Goal: Transaction & Acquisition: Donate

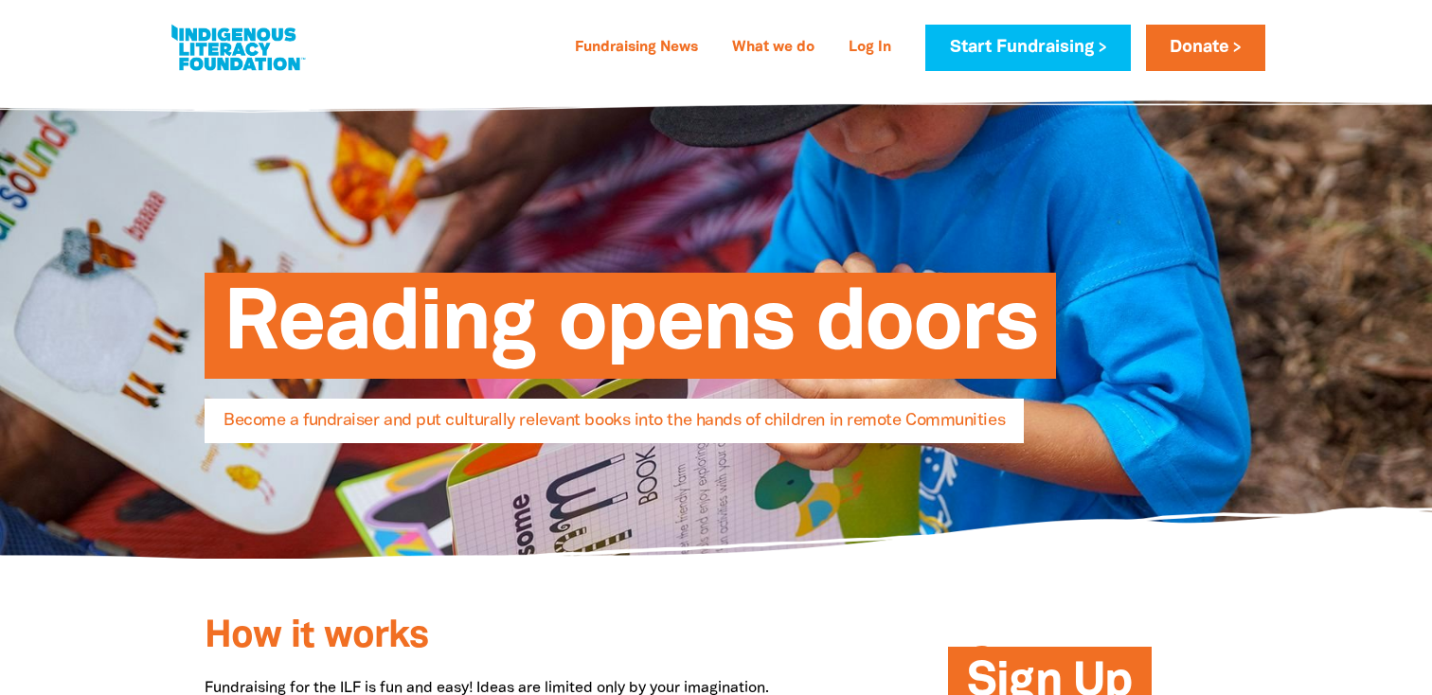
select select "AU"
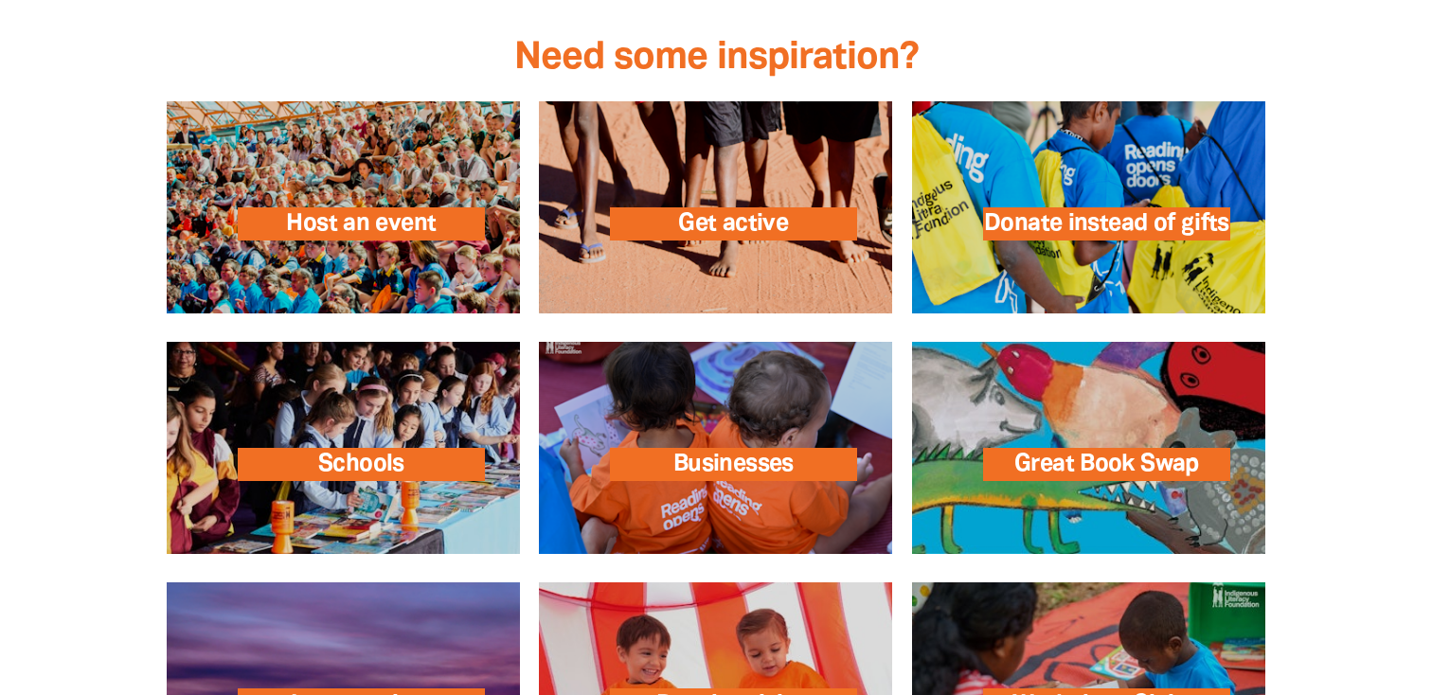
scroll to position [2673, 0]
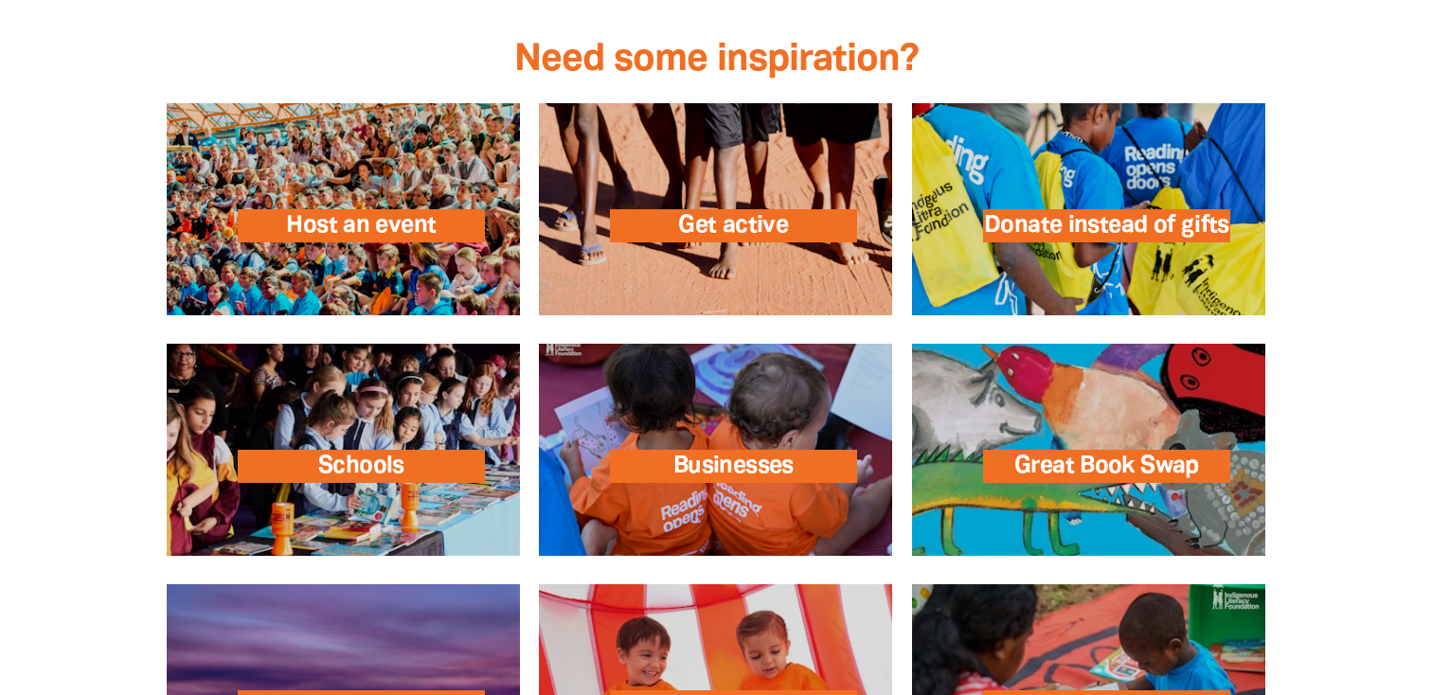
click at [1109, 20] on div at bounding box center [716, 1] width 1136 height 77
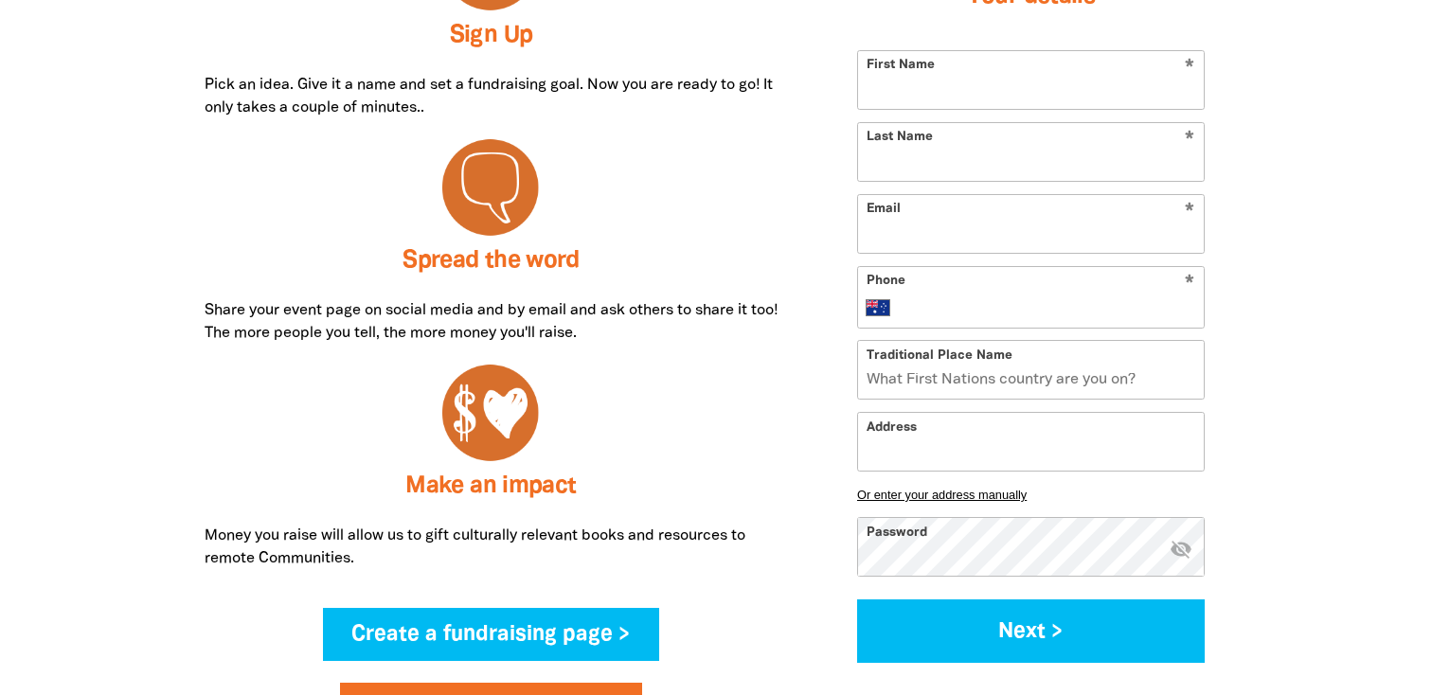
scroll to position [862, 0]
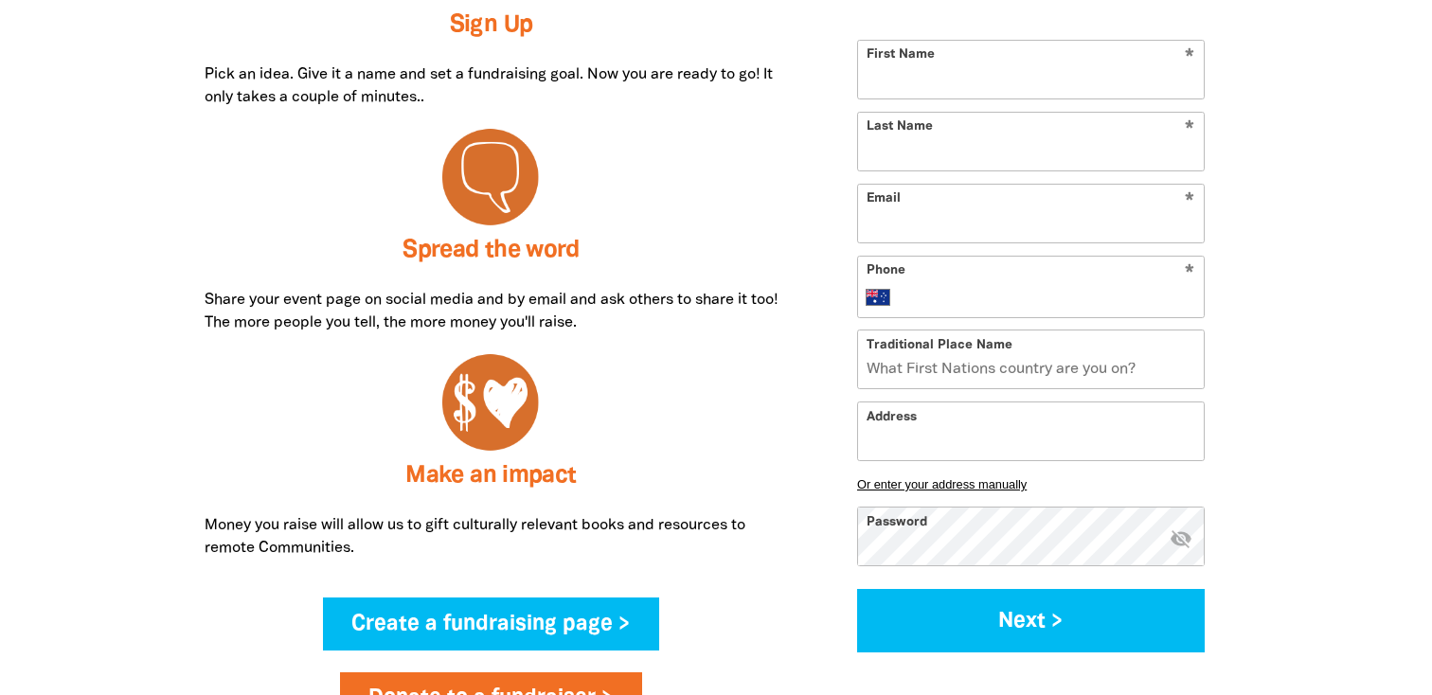
click at [1266, 311] on div "How it works Fundraising for the ILF is fun and easy! Ideas are limited only by…" at bounding box center [716, 449] width 1136 height 1350
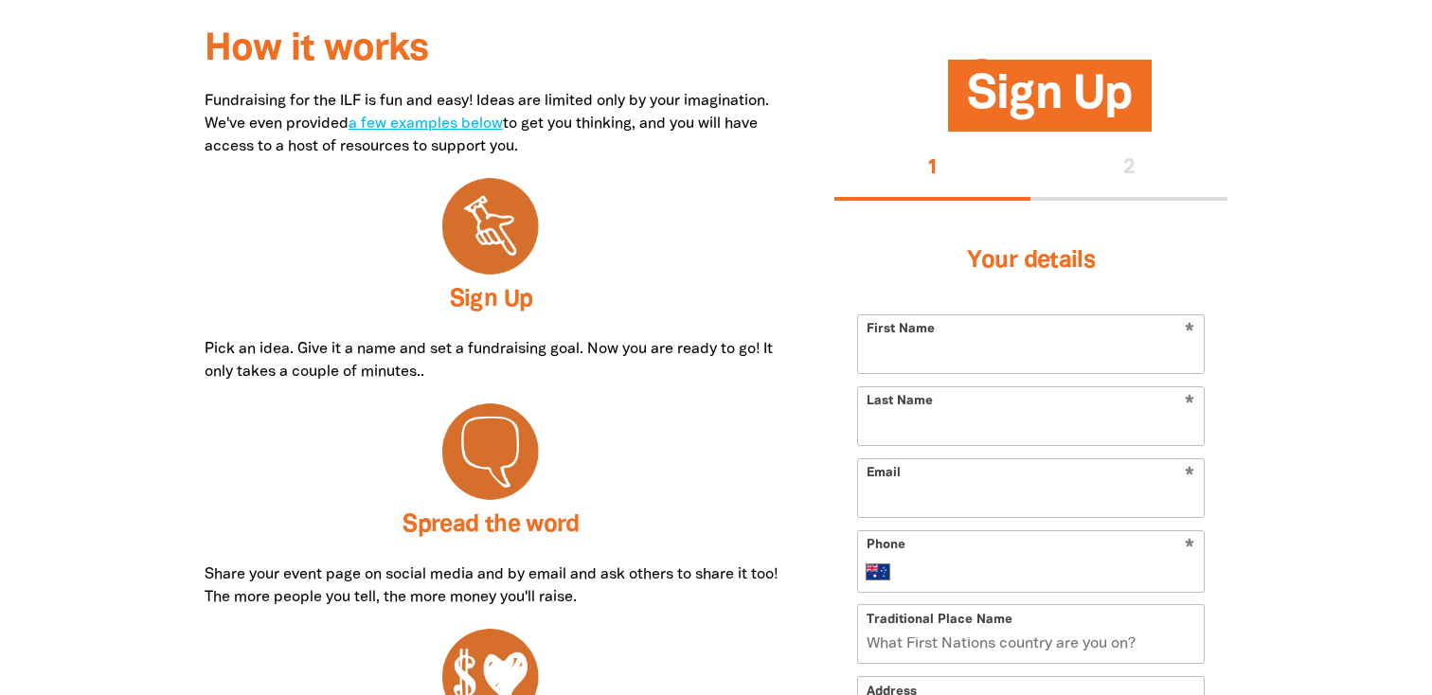
scroll to position [0, 0]
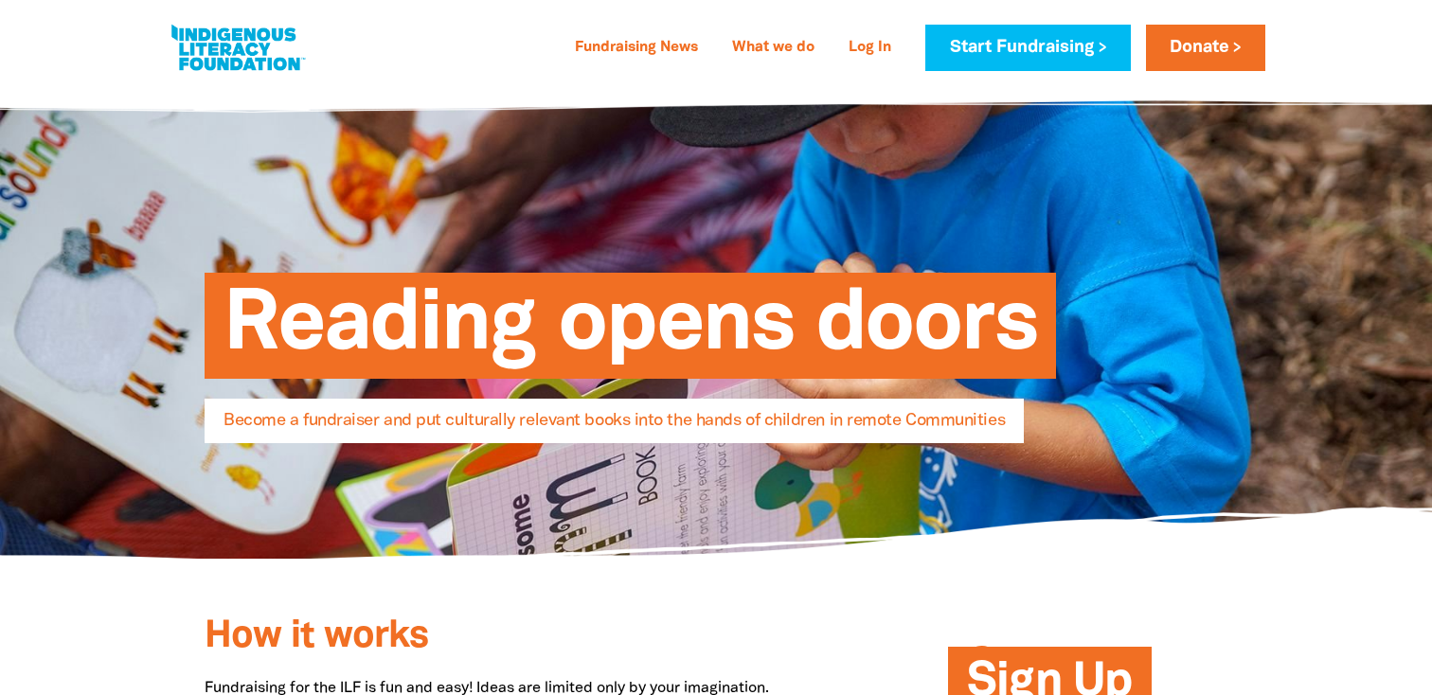
click at [1285, 576] on section "Sign Up > Donate >" at bounding box center [716, 597] width 1432 height 77
click at [434, 41] on div "Fundraising News What we do Log In Start Fundraising Donate" at bounding box center [787, 48] width 956 height 46
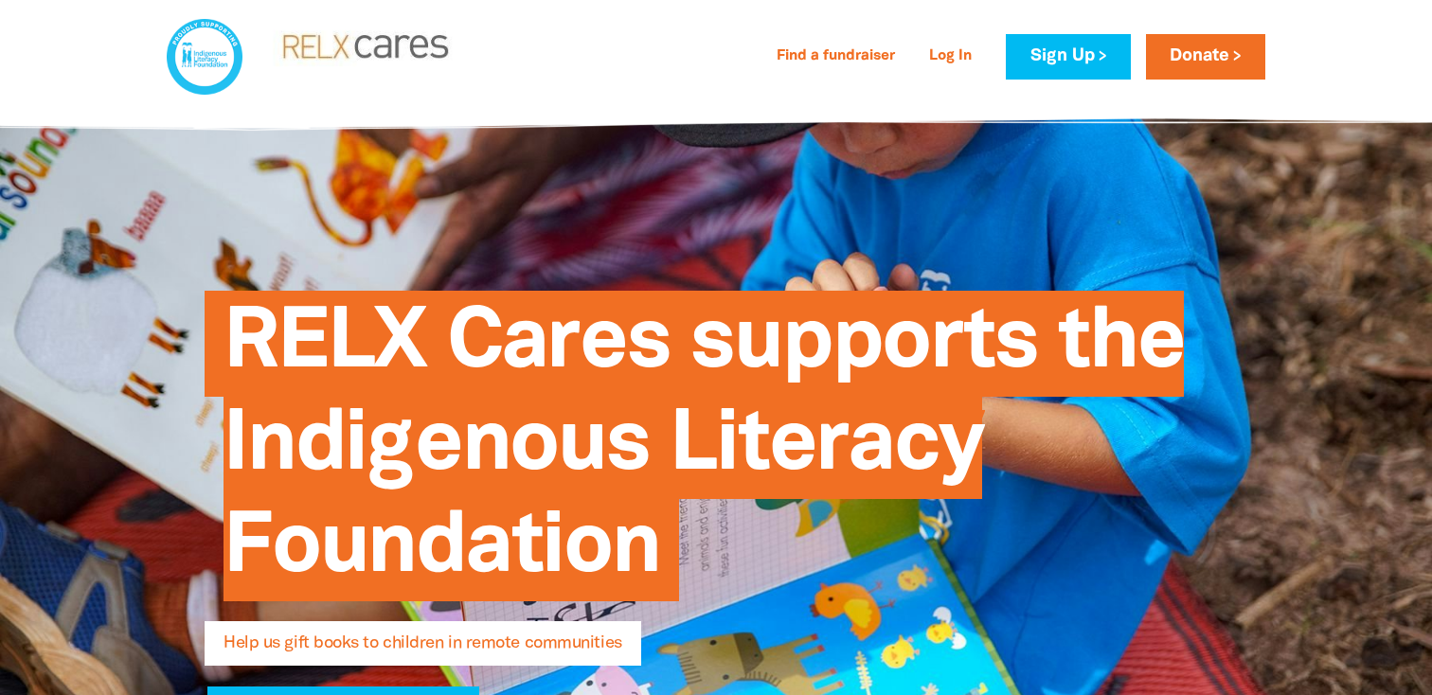
select select "AU"
